Goal: Information Seeking & Learning: Learn about a topic

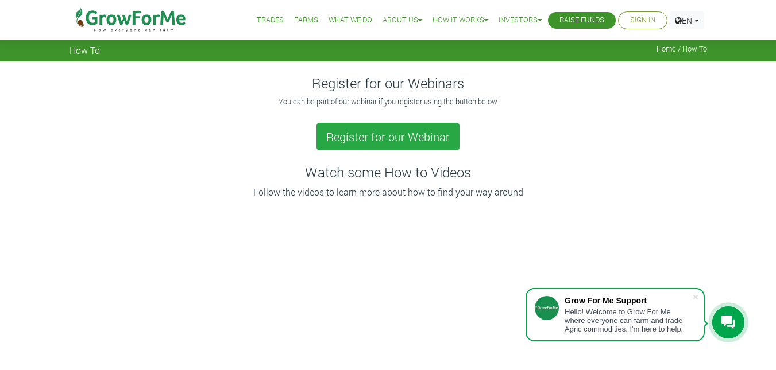
click at [349, 15] on link "What We Do" at bounding box center [350, 20] width 44 height 12
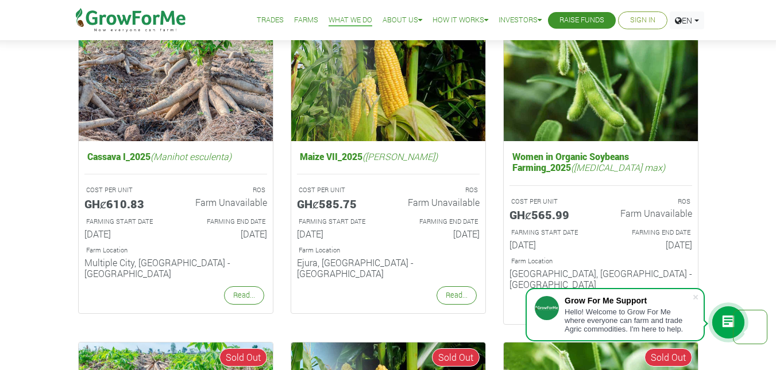
scroll to position [825, 0]
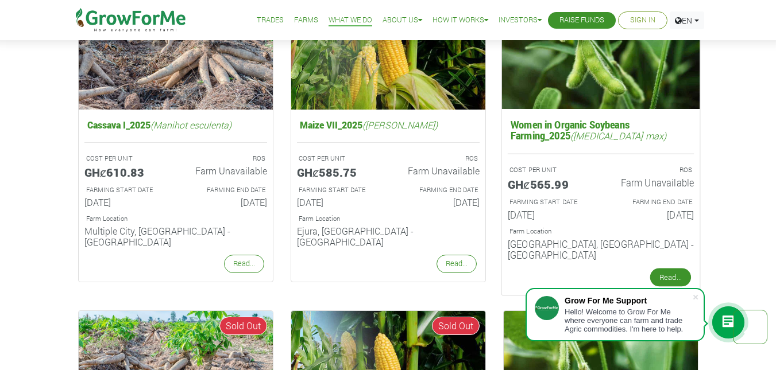
click at [670, 269] on link "Read..." at bounding box center [669, 278] width 41 height 18
